Goal: Task Accomplishment & Management: Manage account settings

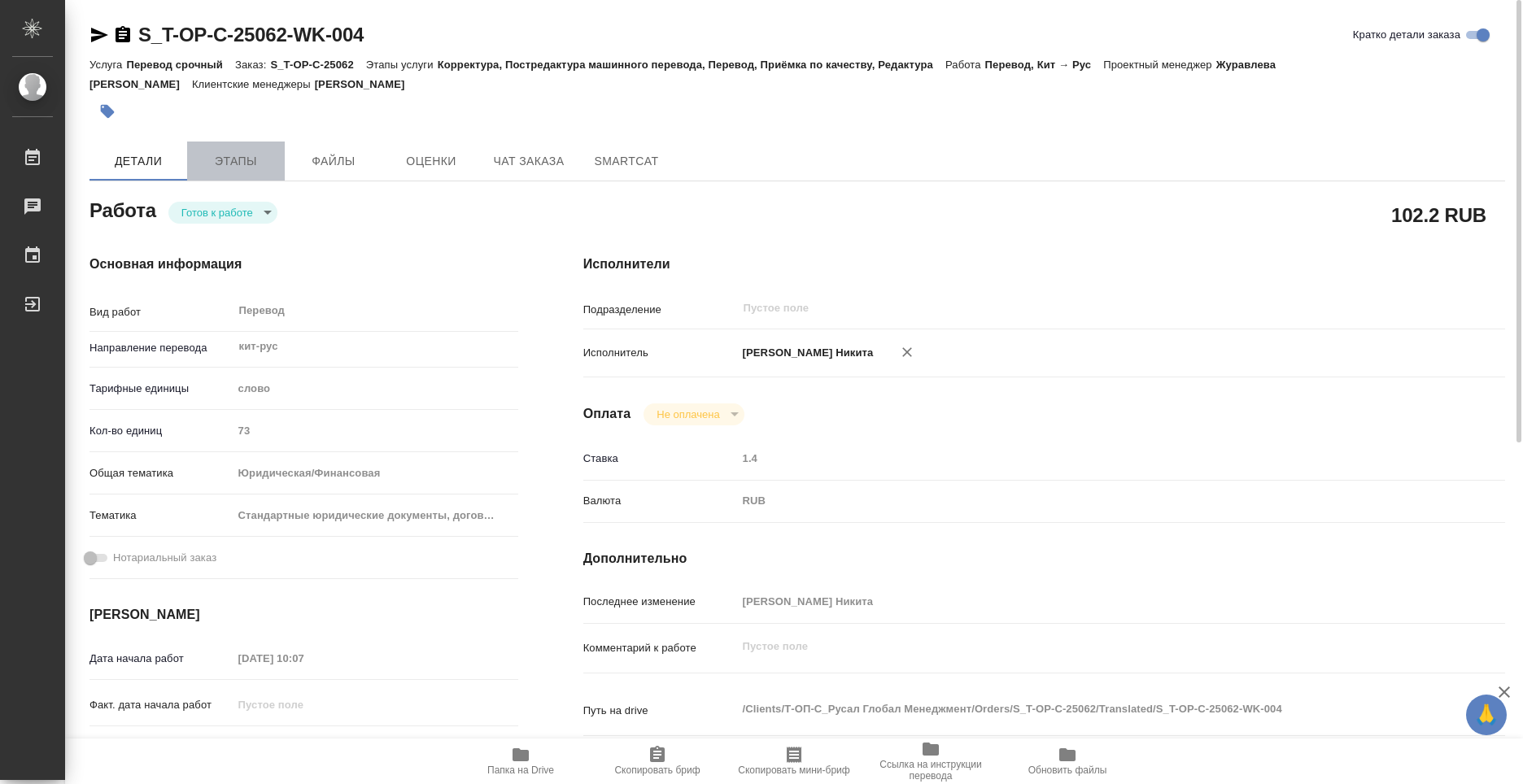
click at [262, 163] on span "Этапы" at bounding box center [236, 161] width 78 height 20
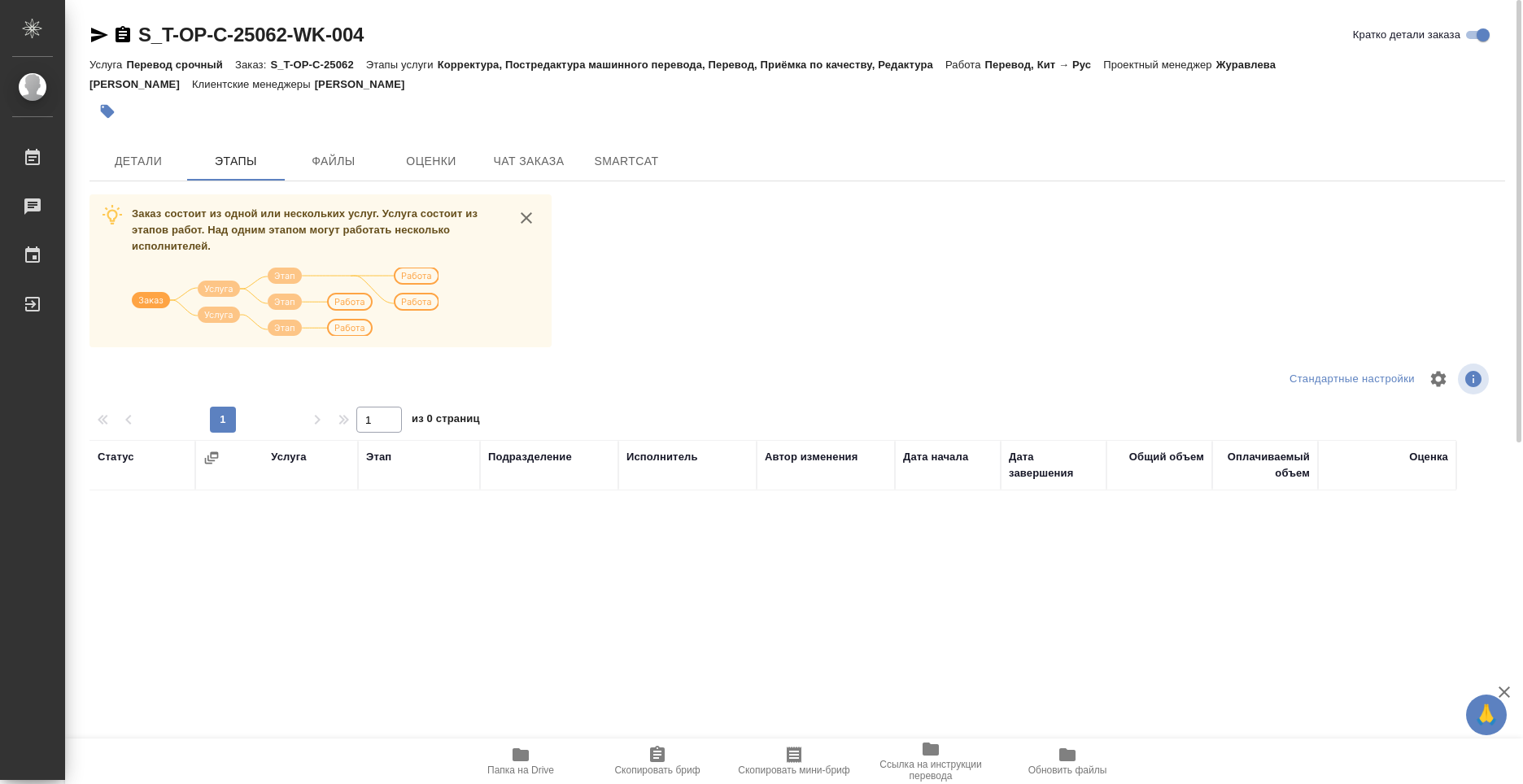
scroll to position [64, 0]
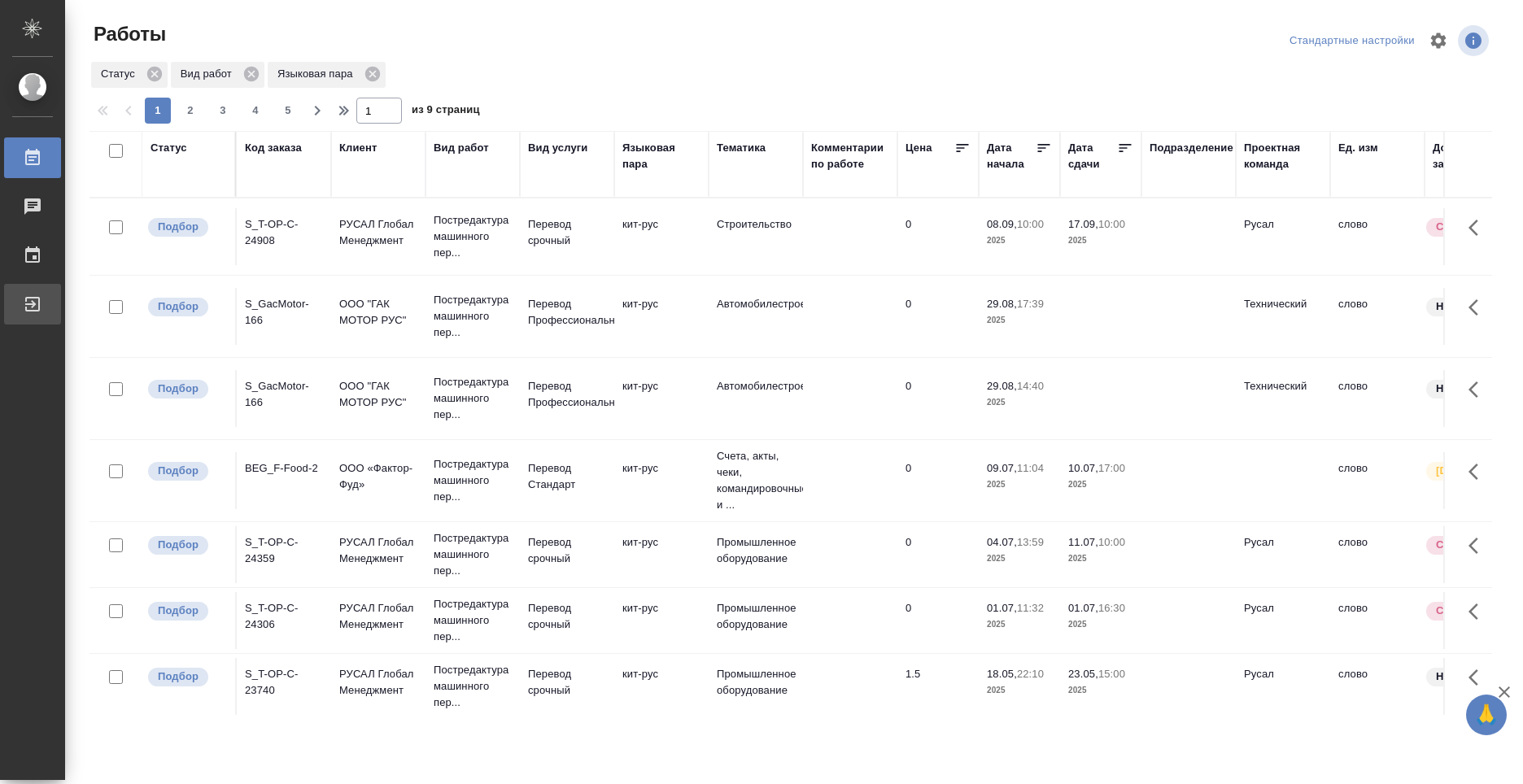
click at [31, 301] on div "Выйти" at bounding box center [12, 304] width 41 height 25
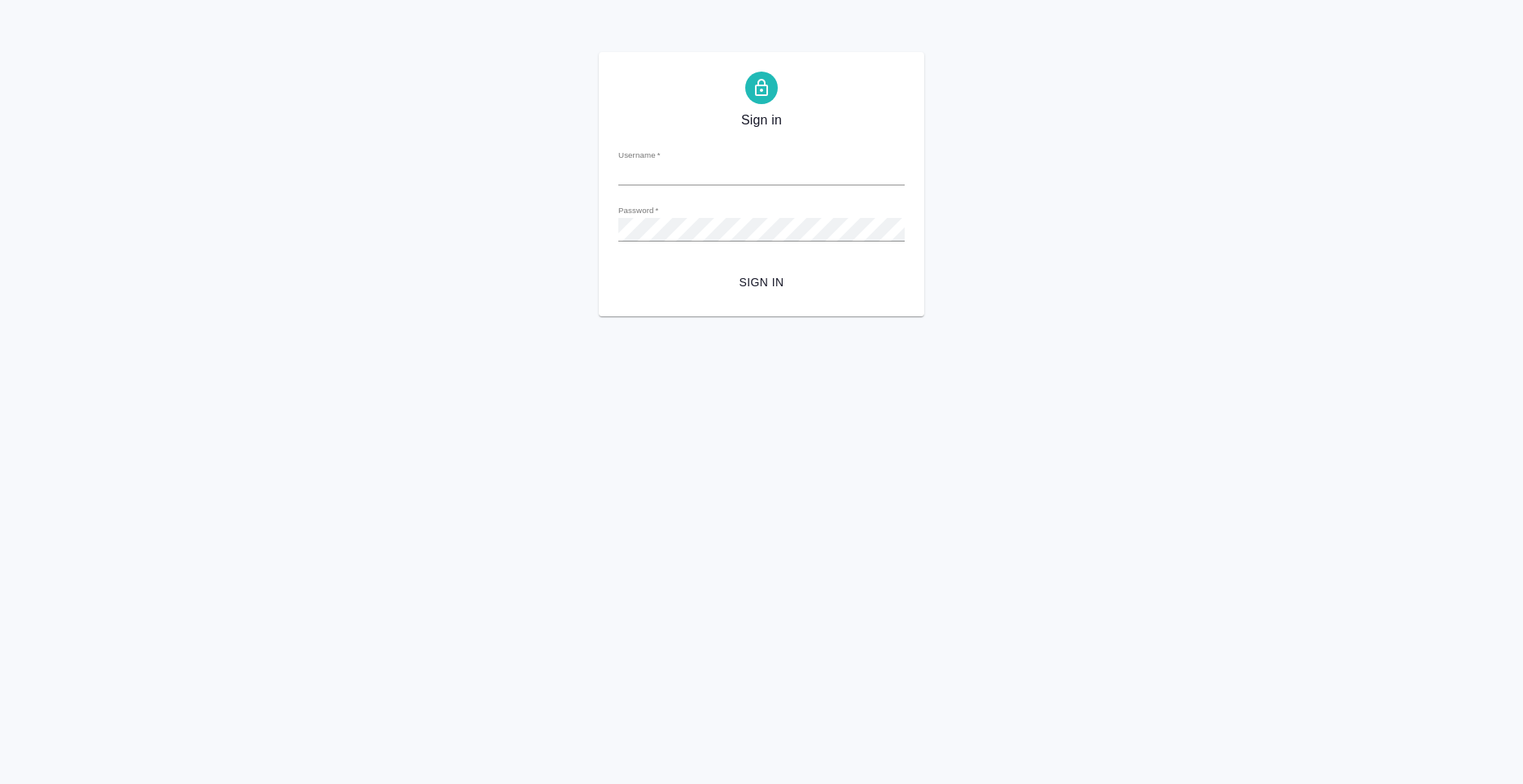
type input "[PERSON_NAME][EMAIL_ADDRESS][DOMAIN_NAME]"
click at [729, 273] on span "Sign in" at bounding box center [762, 283] width 261 height 20
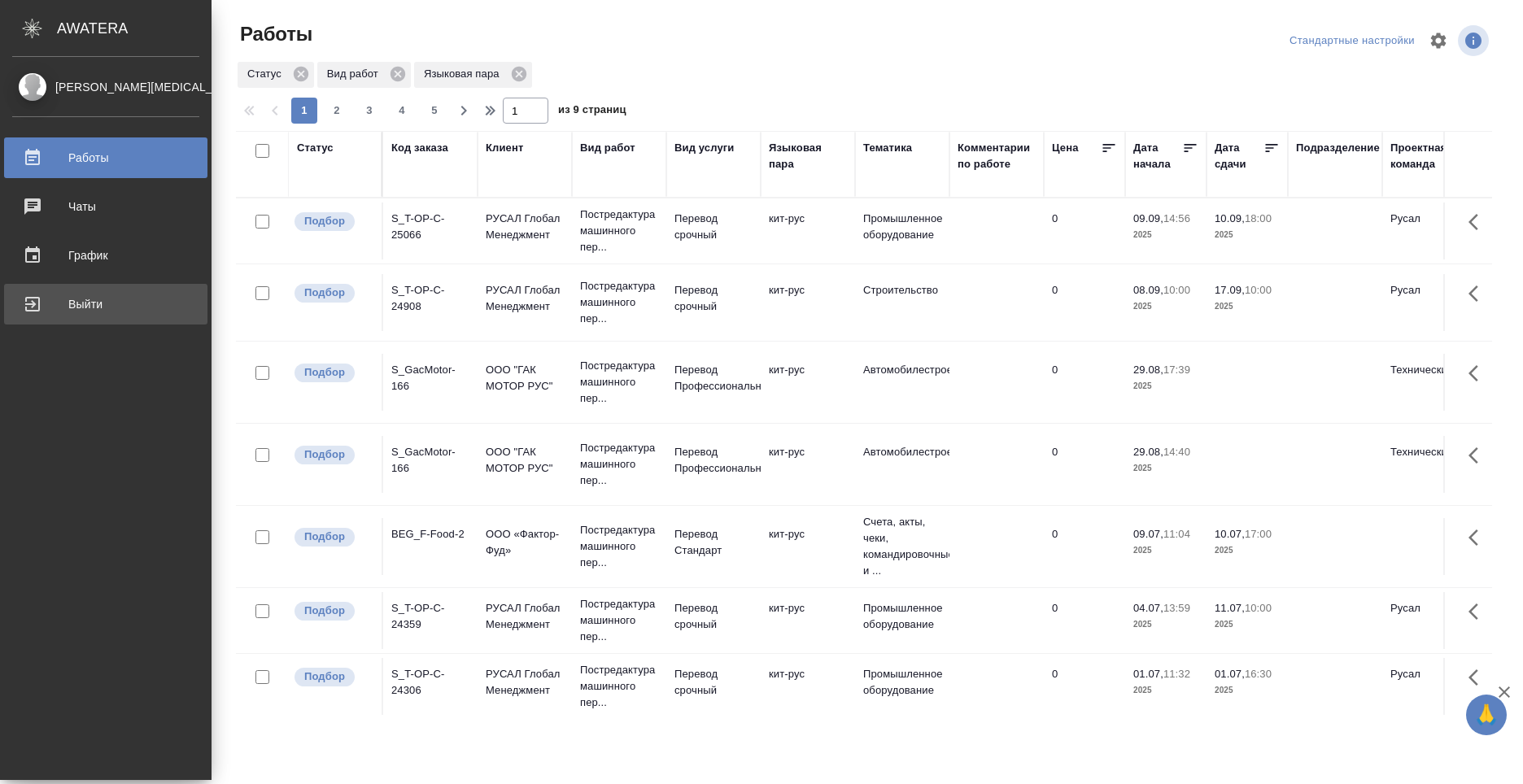
click at [47, 302] on div "Выйти" at bounding box center [105, 304] width 187 height 25
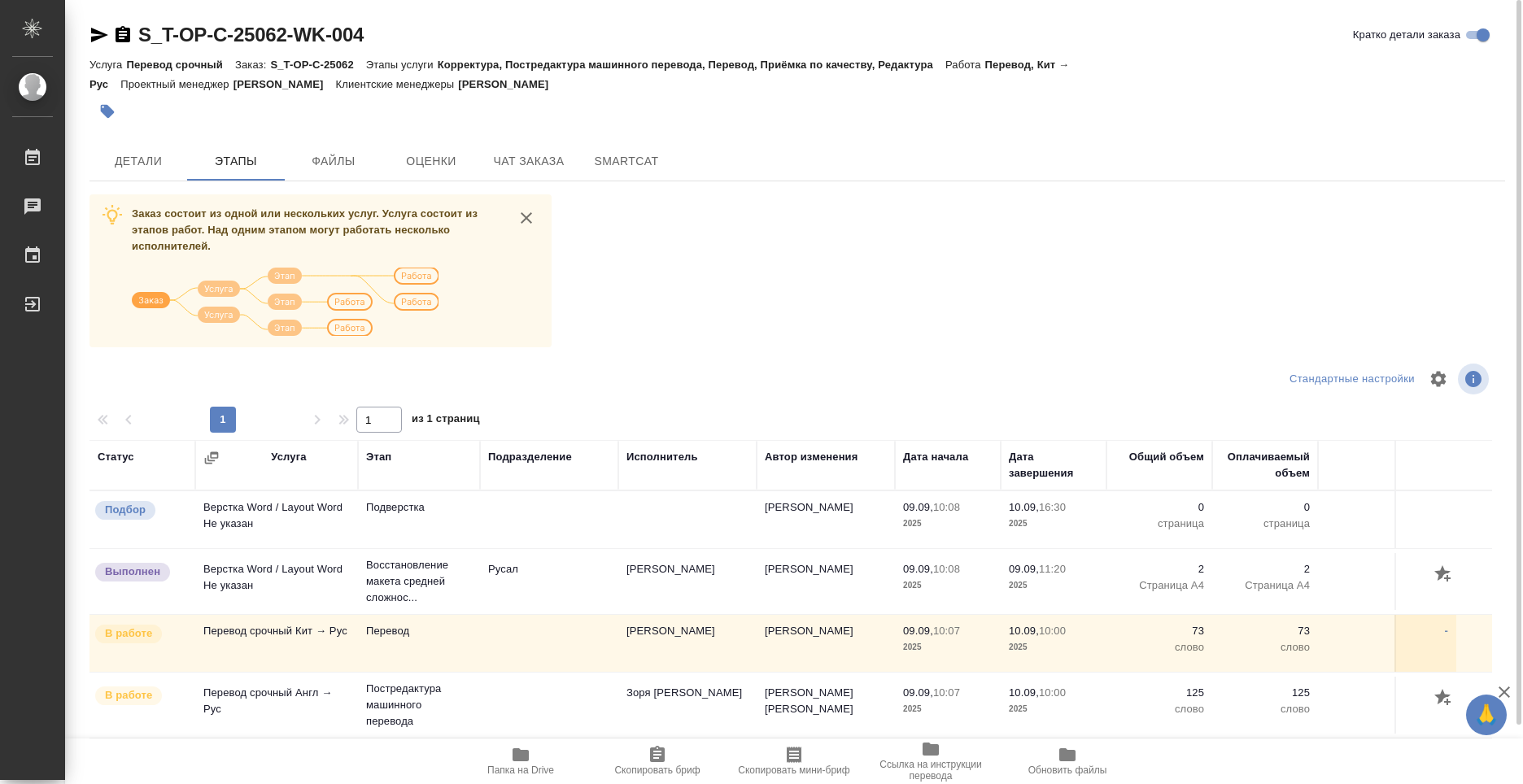
scroll to position [64, 0]
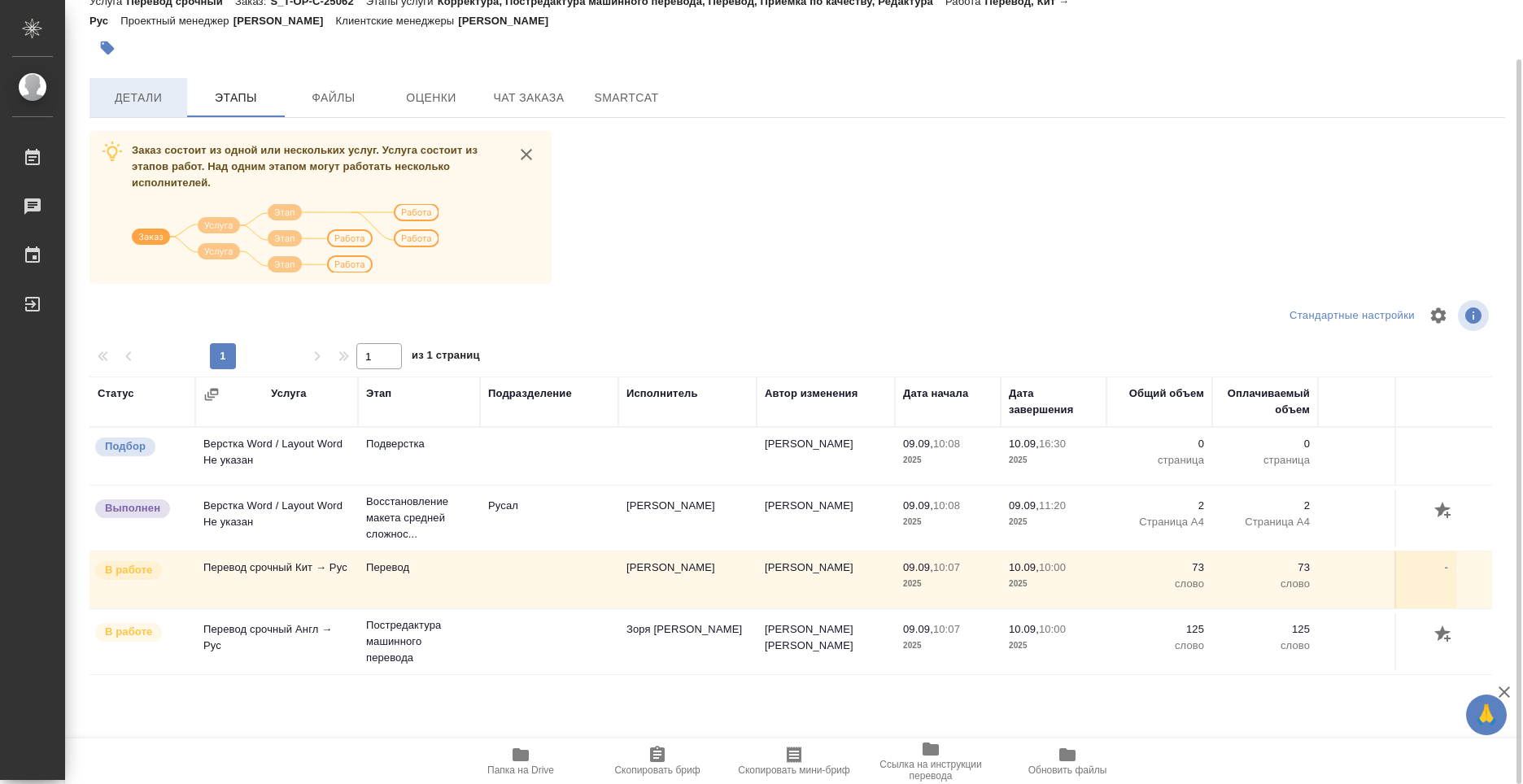
click at [168, 107] on span "Детали" at bounding box center [138, 98] width 78 height 20
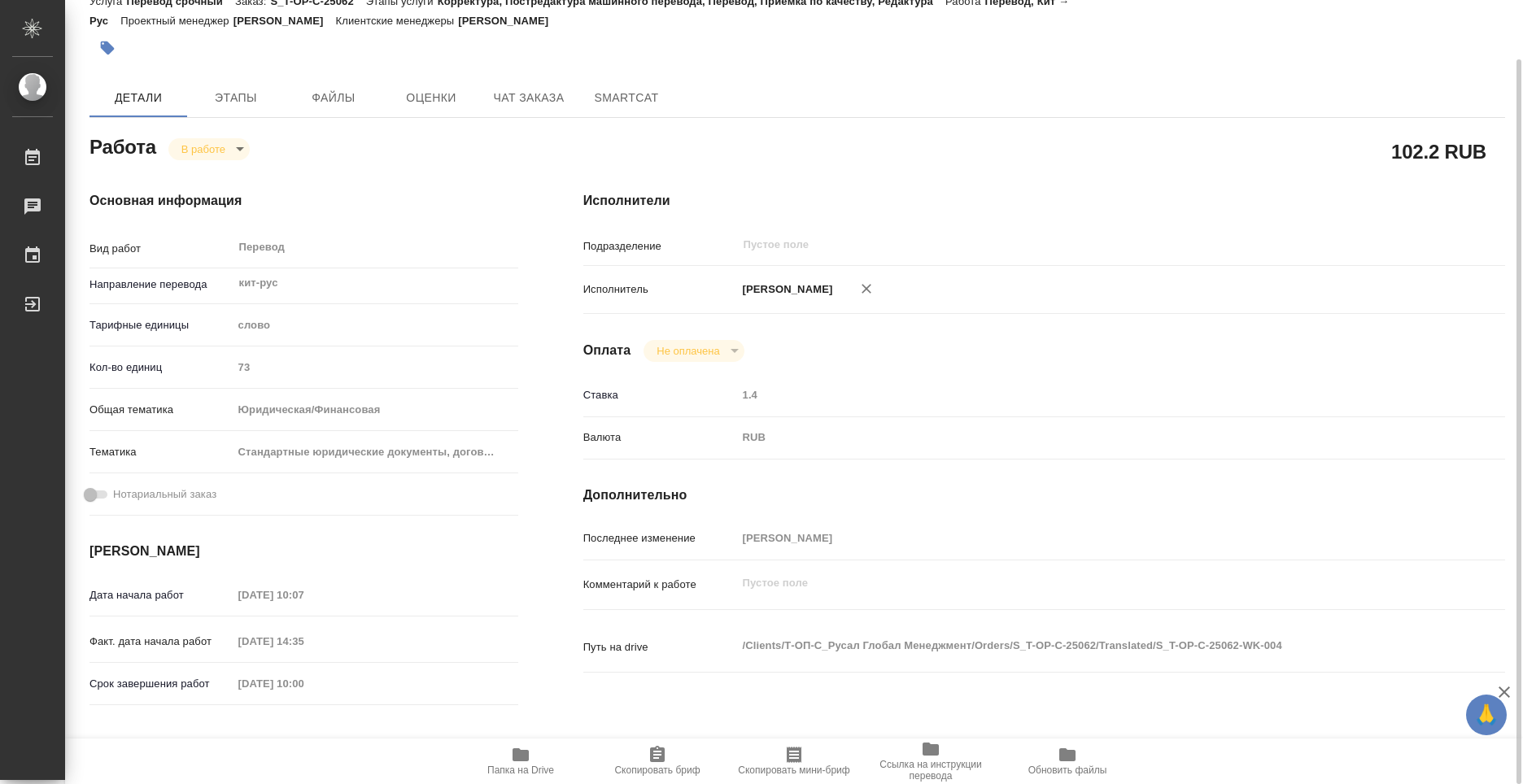
type textarea "x"
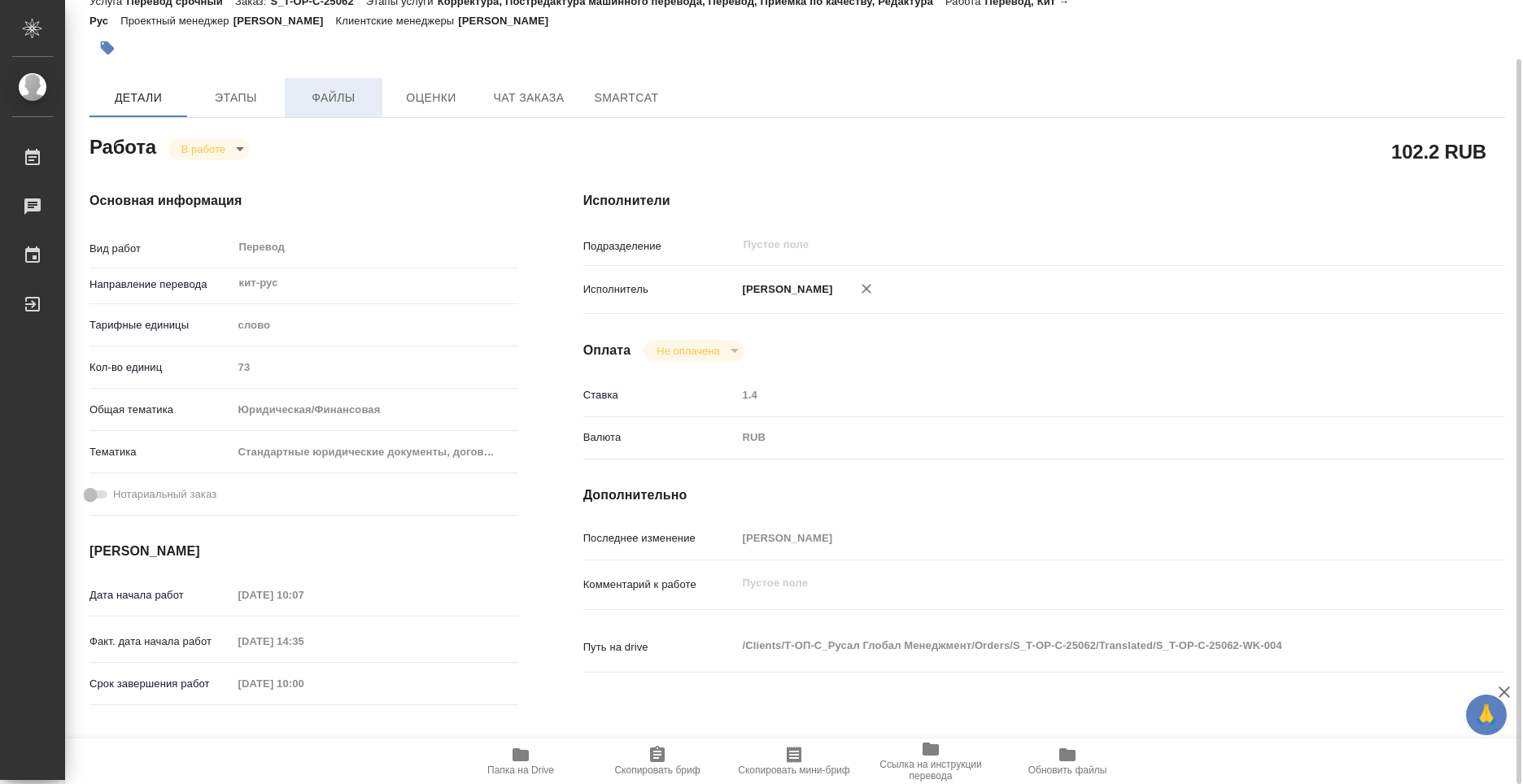
type textarea "x"
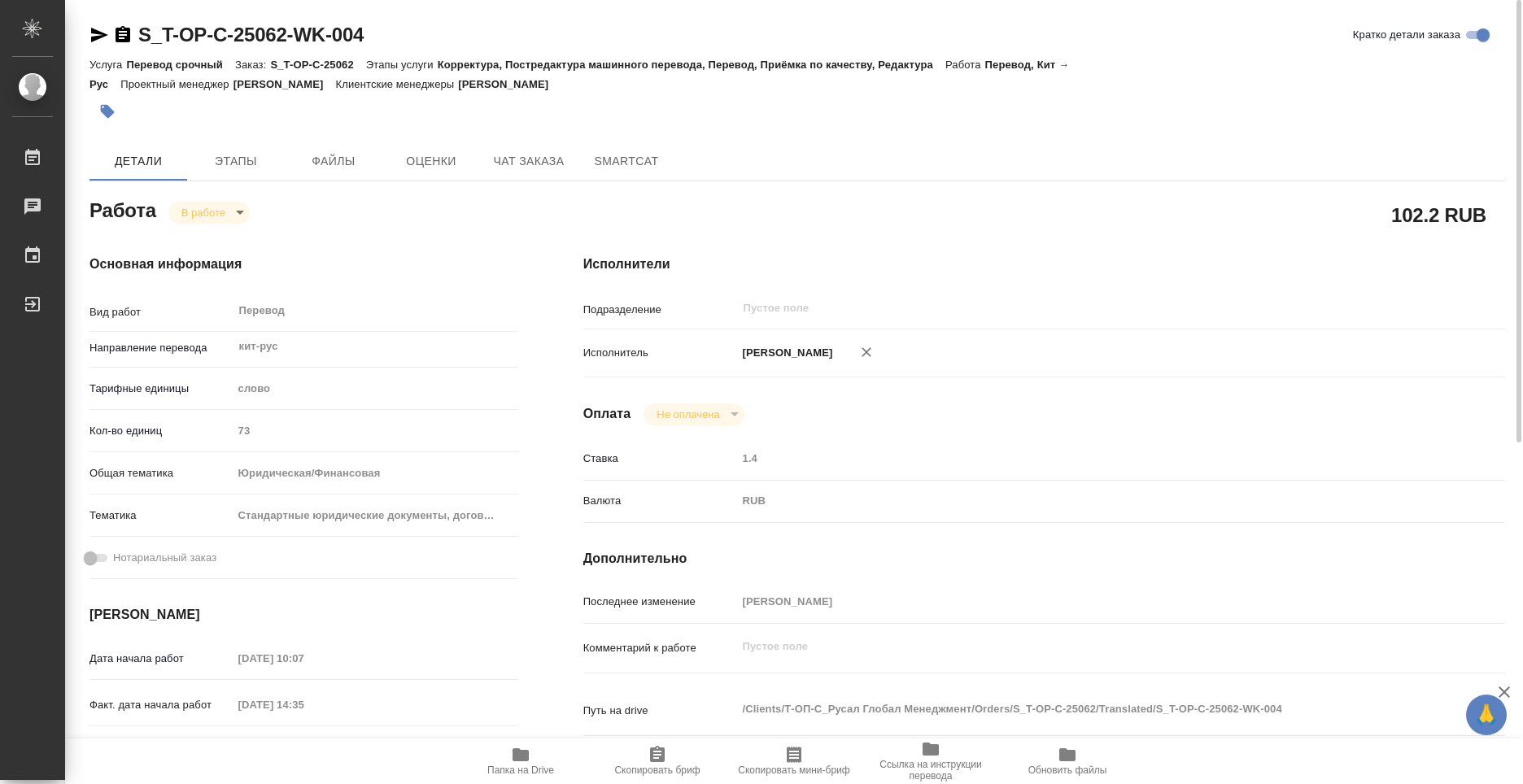
type textarea "x"
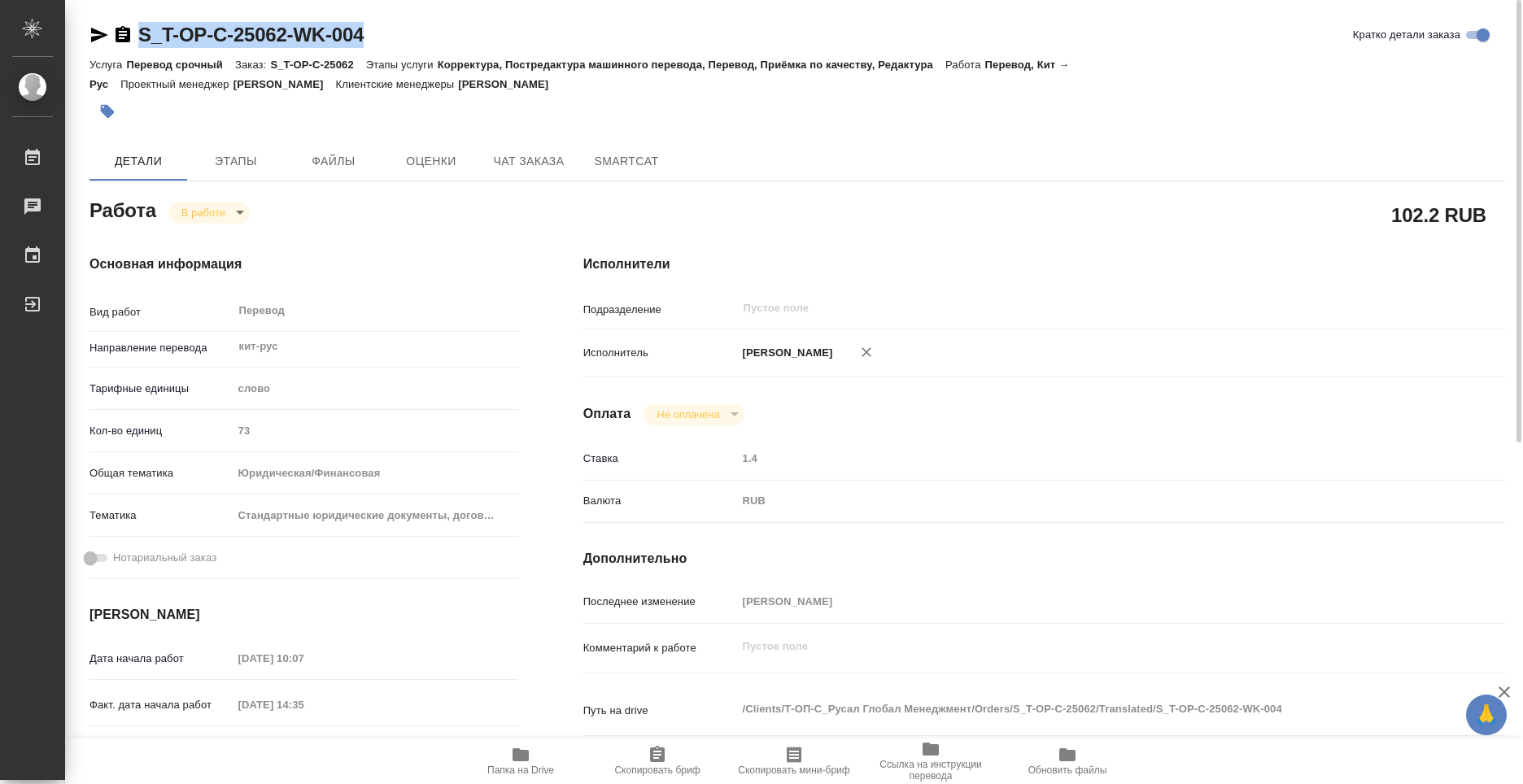
drag, startPoint x: 378, startPoint y: 33, endPoint x: 134, endPoint y: 42, distance: 244.2
click at [134, 42] on div "S_T-OP-C-25062-WK-004 Кратко детали заказа" at bounding box center [797, 35] width 1416 height 26
copy link "S_T-OP-C-25062-WK-004"
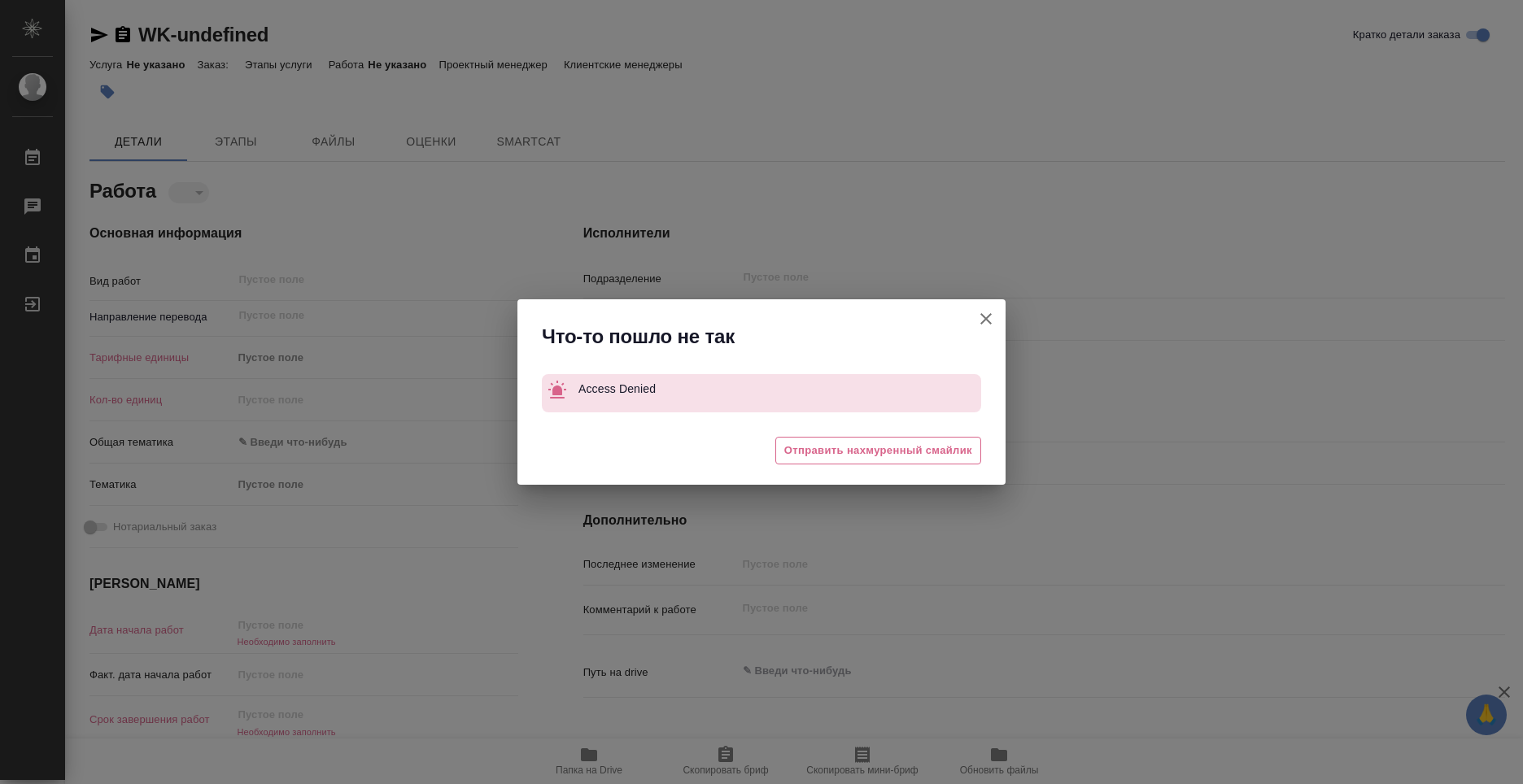
type textarea "x"
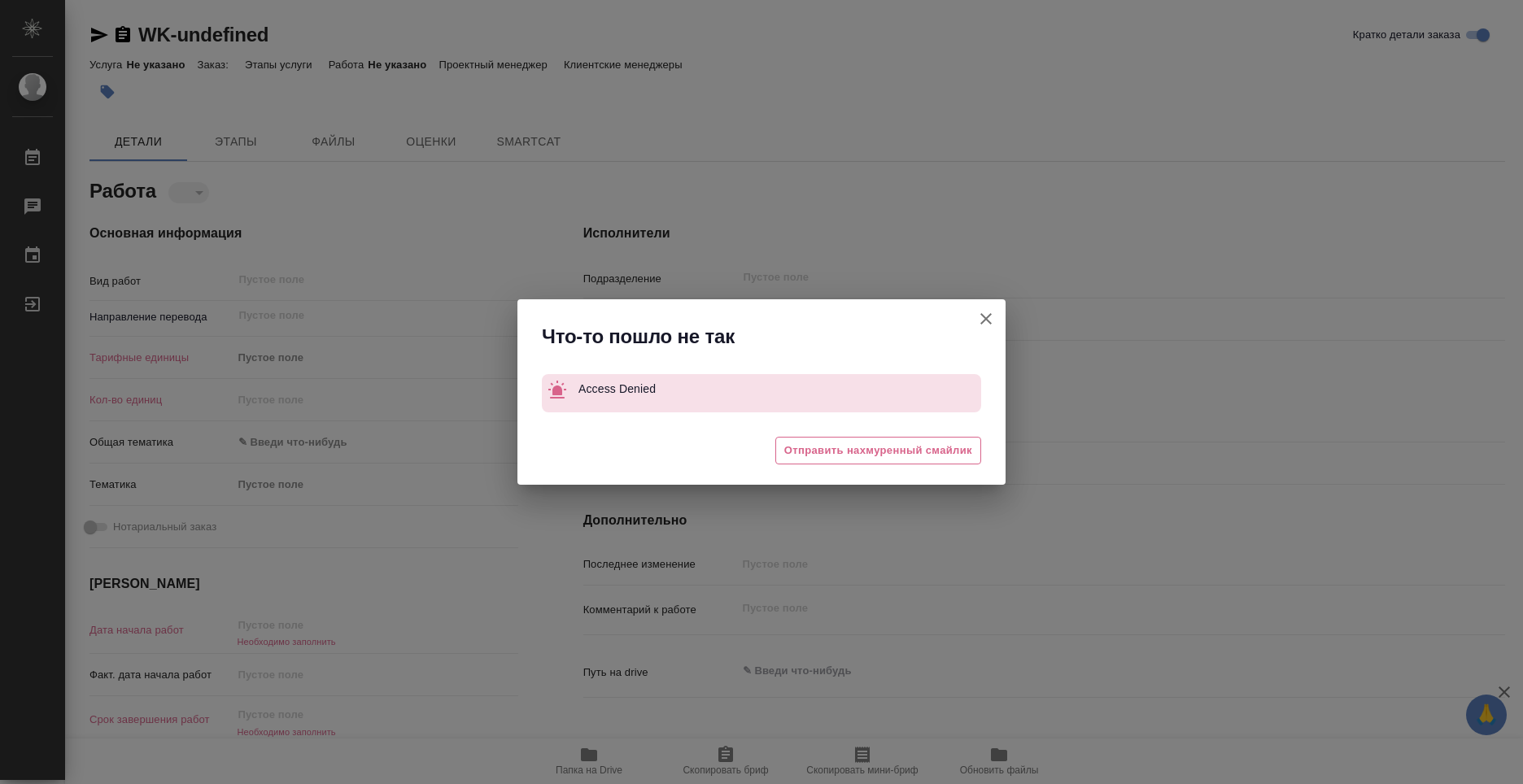
type textarea "x"
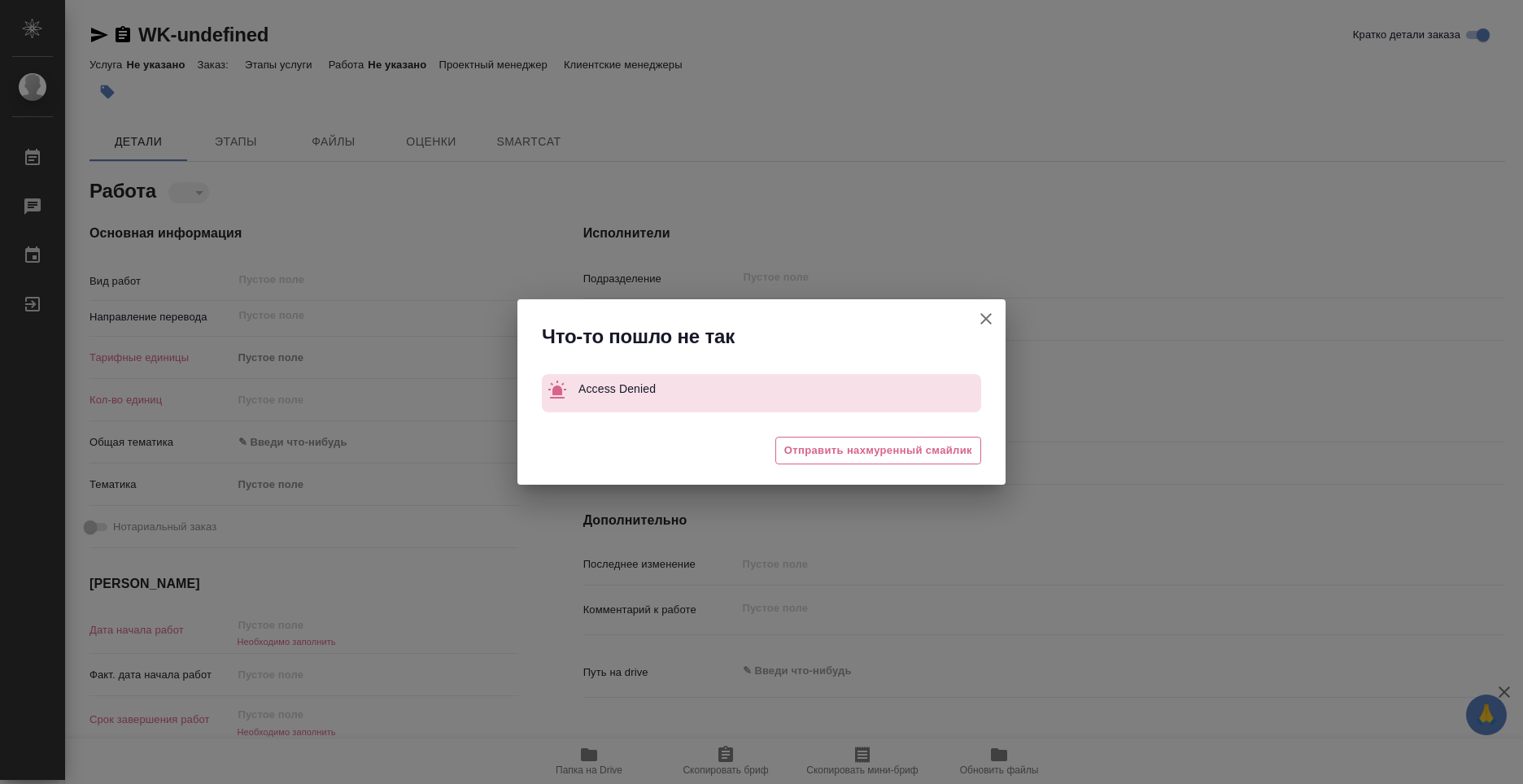
click at [985, 319] on icon "button" at bounding box center [986, 318] width 20 height 20
type textarea "x"
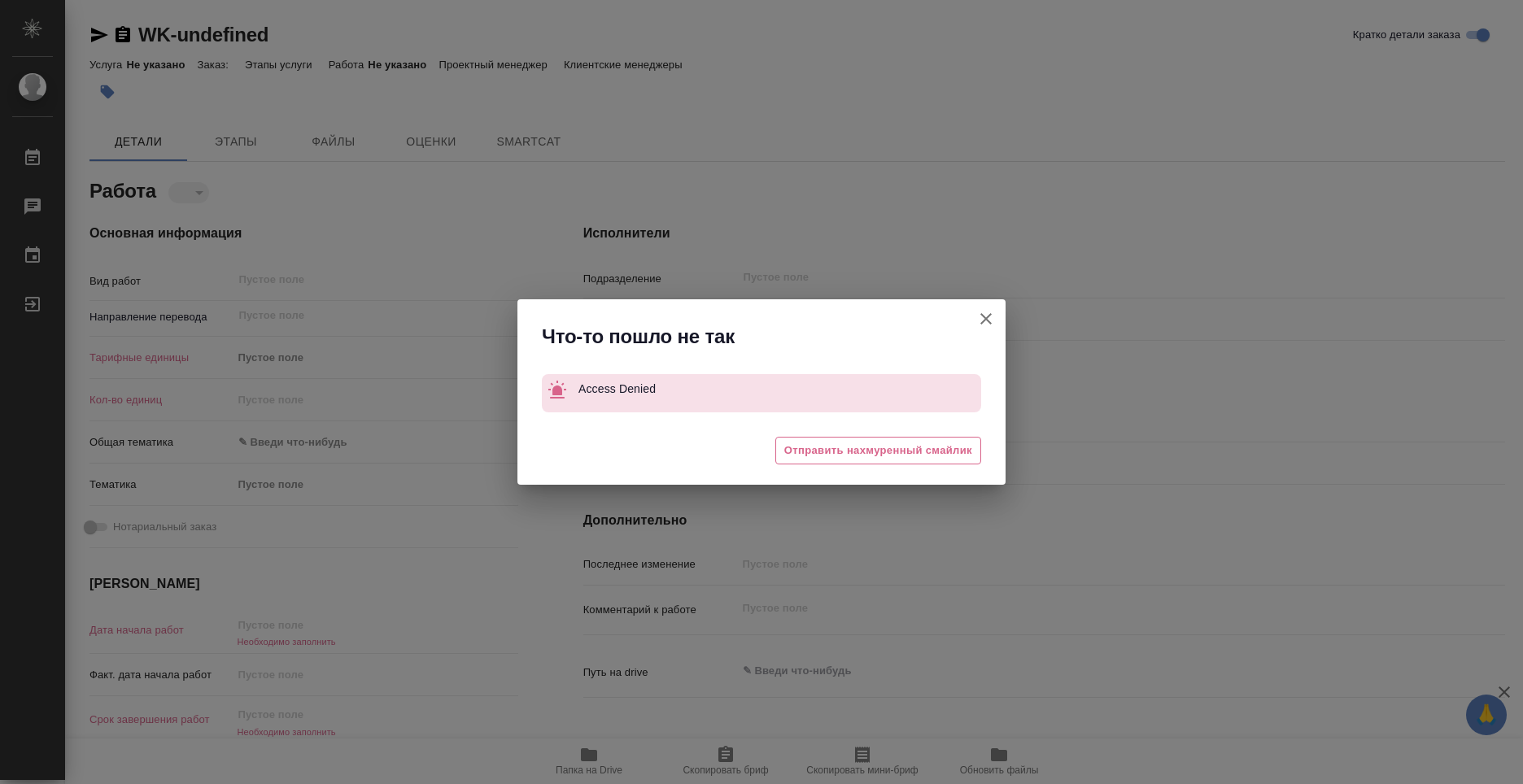
type textarea "x"
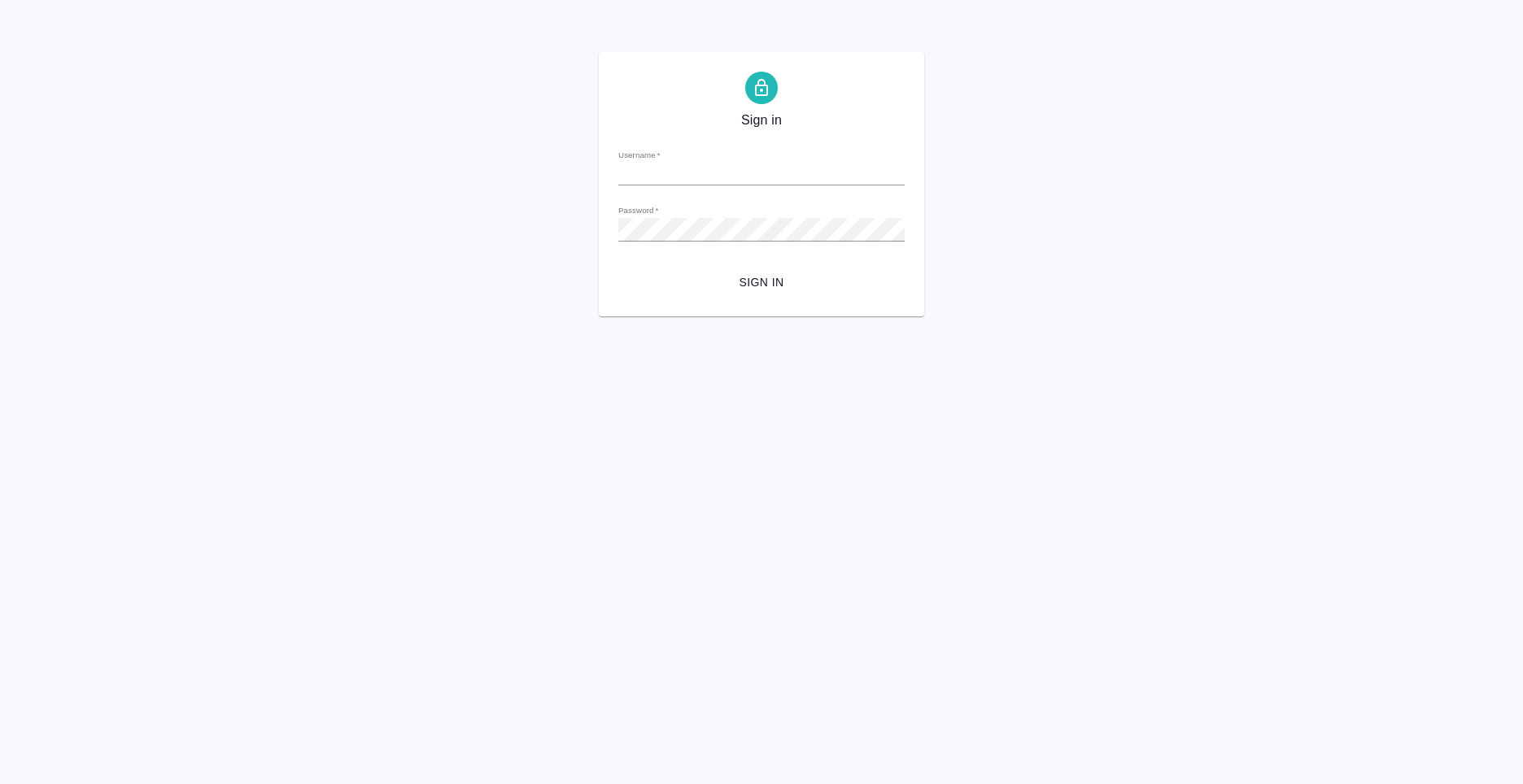
type input "[PERSON_NAME][EMAIL_ADDRESS][DOMAIN_NAME]"
click at [757, 288] on span "Sign in" at bounding box center [762, 283] width 261 height 20
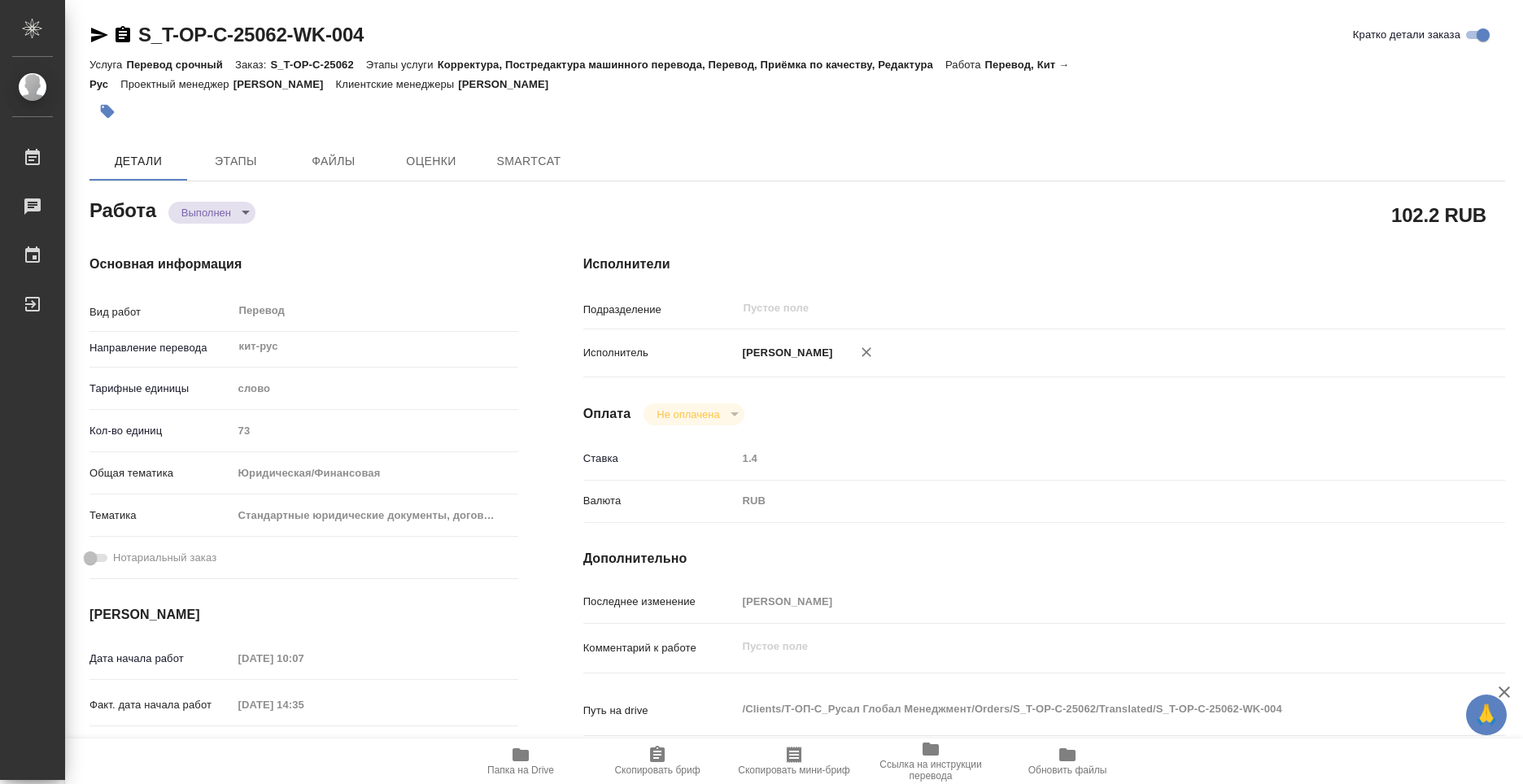
type textarea "x"
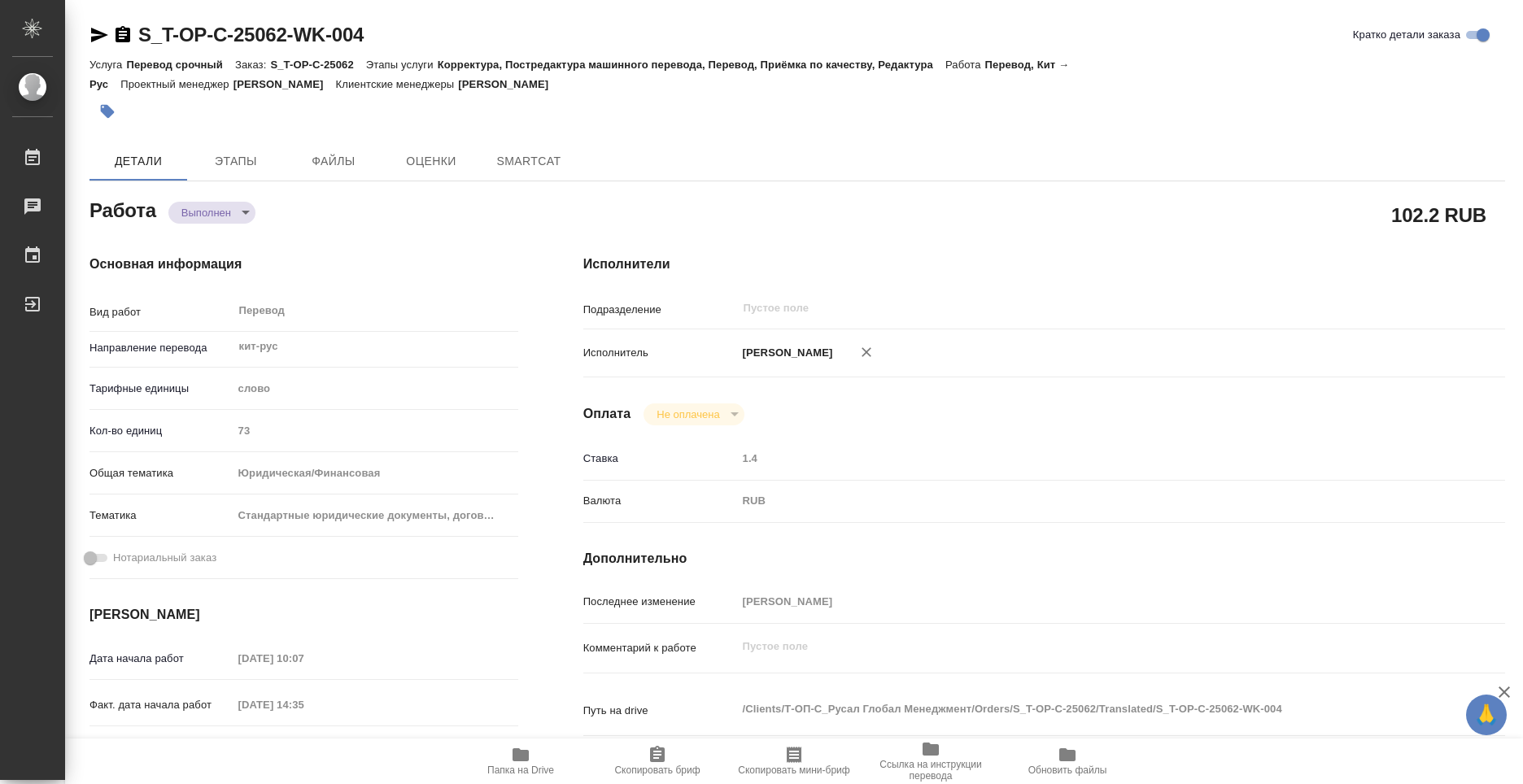
type textarea "x"
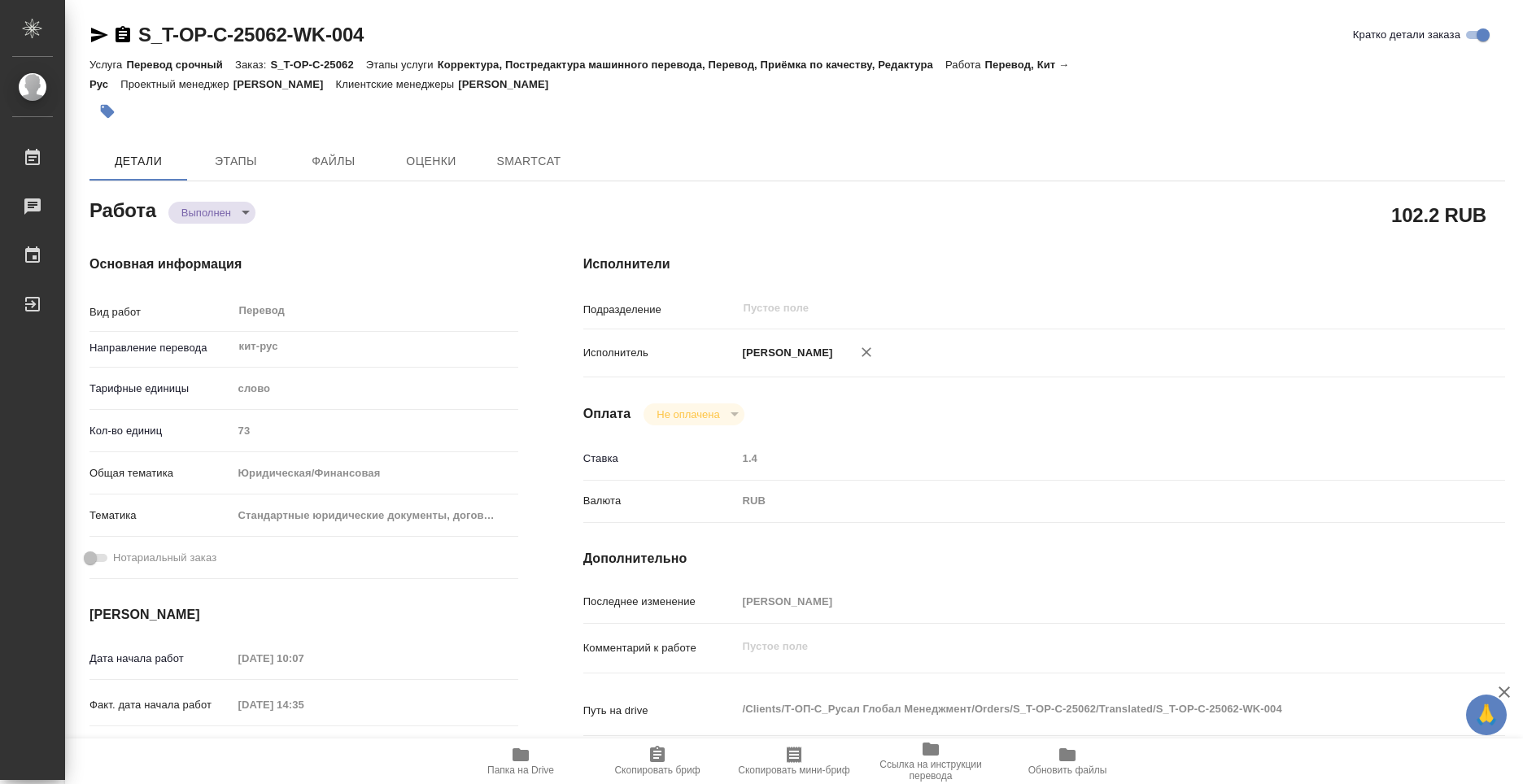
type textarea "x"
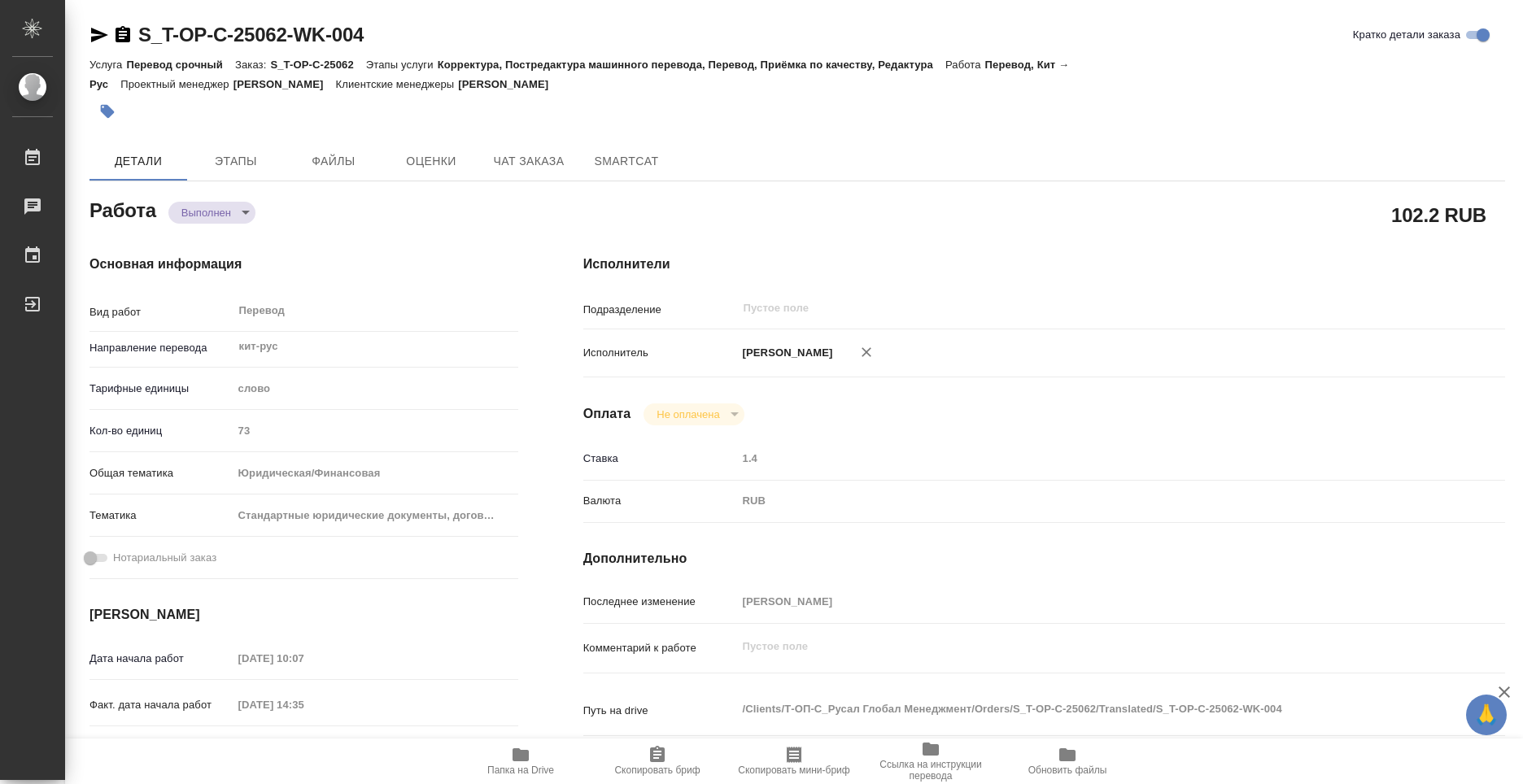
type textarea "x"
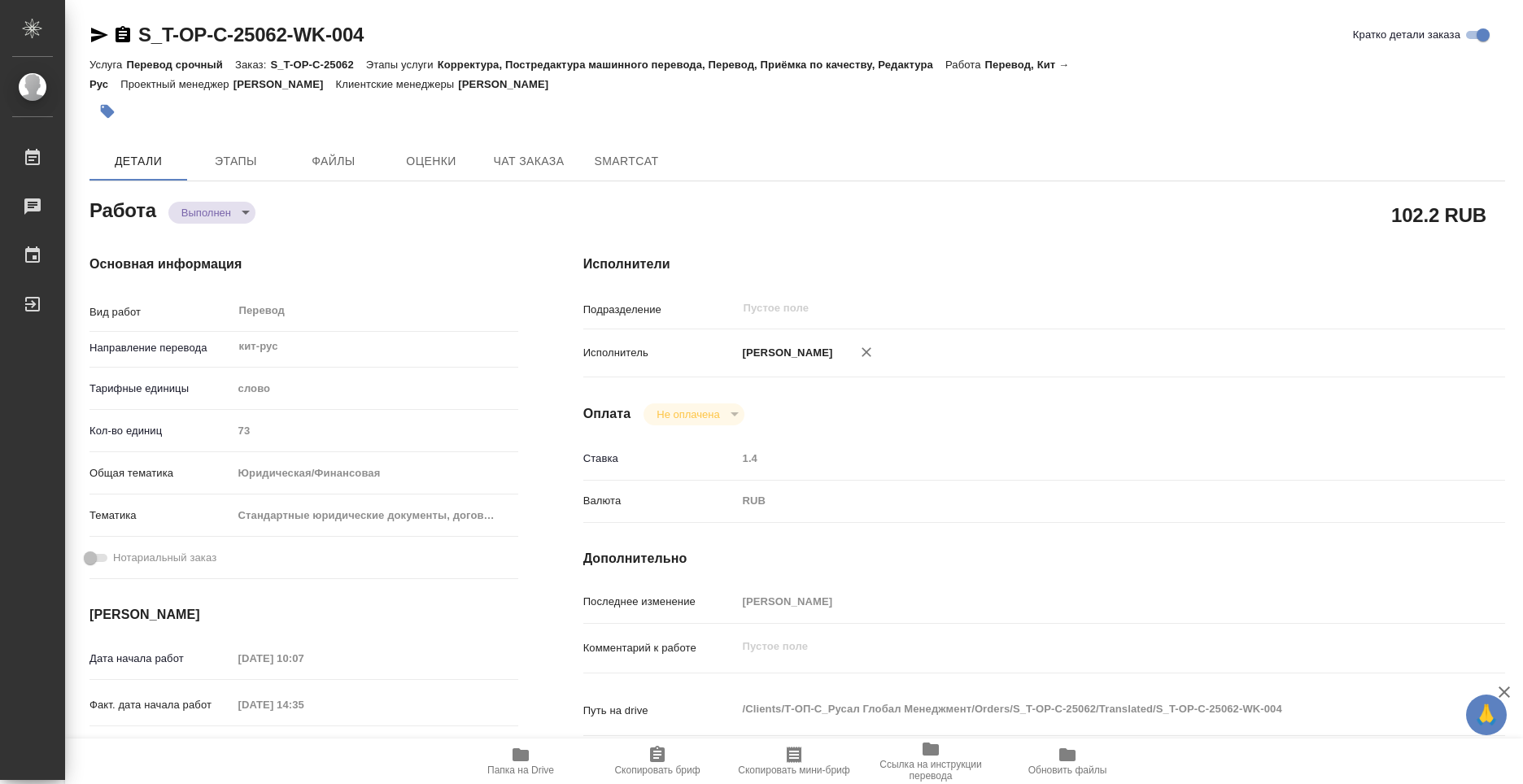
type textarea "x"
